Goal: Find specific page/section: Find specific page/section

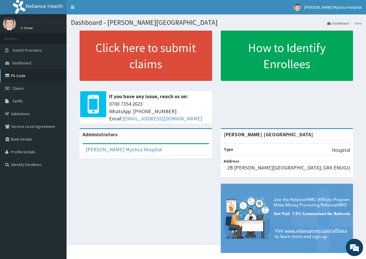
click at [24, 76] on link "PA Code" at bounding box center [33, 75] width 66 height 13
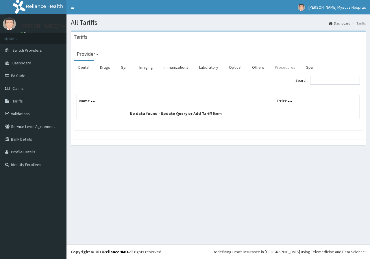
click at [281, 67] on link "Procedures" at bounding box center [285, 67] width 30 height 12
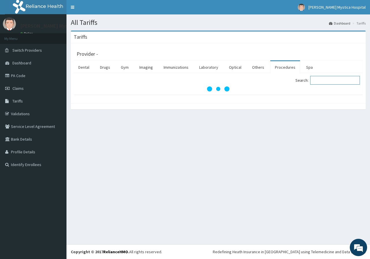
click at [322, 84] on input "Search:" at bounding box center [335, 80] width 50 height 9
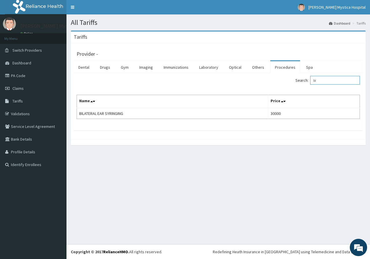
type input "b"
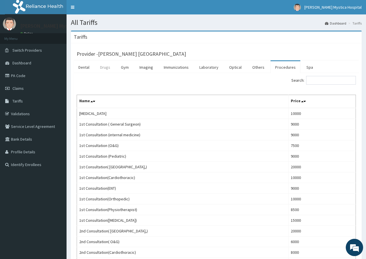
click at [107, 69] on link "Drugs" at bounding box center [104, 67] width 19 height 12
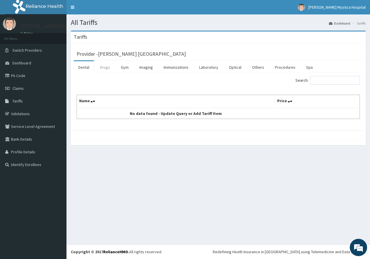
click at [104, 70] on link "Drugs" at bounding box center [104, 67] width 19 height 12
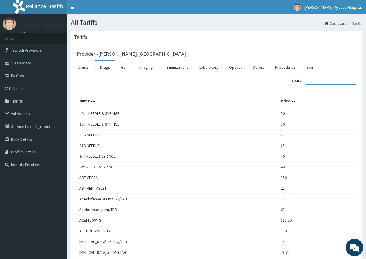
click at [328, 81] on input "Search:" at bounding box center [331, 80] width 50 height 9
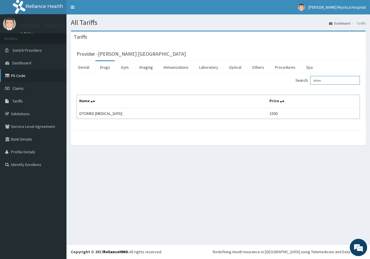
type input "otom"
click at [23, 78] on link "PA Code" at bounding box center [33, 75] width 66 height 13
